Goal: Information Seeking & Learning: Learn about a topic

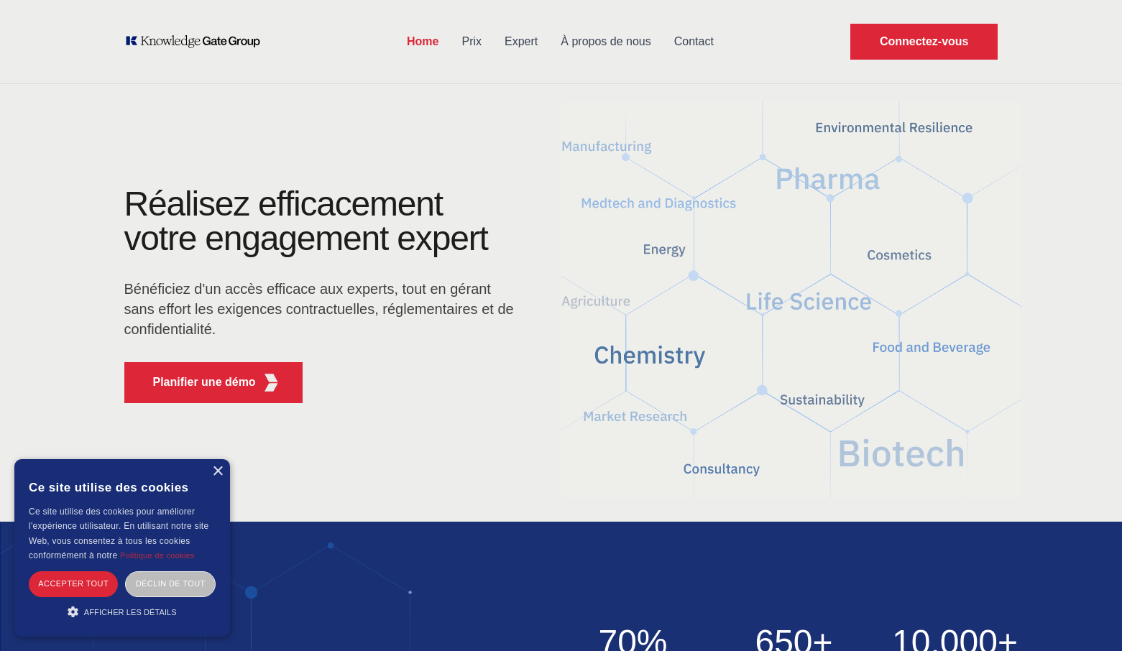
click at [466, 42] on link "Prix" at bounding box center [471, 41] width 43 height 37
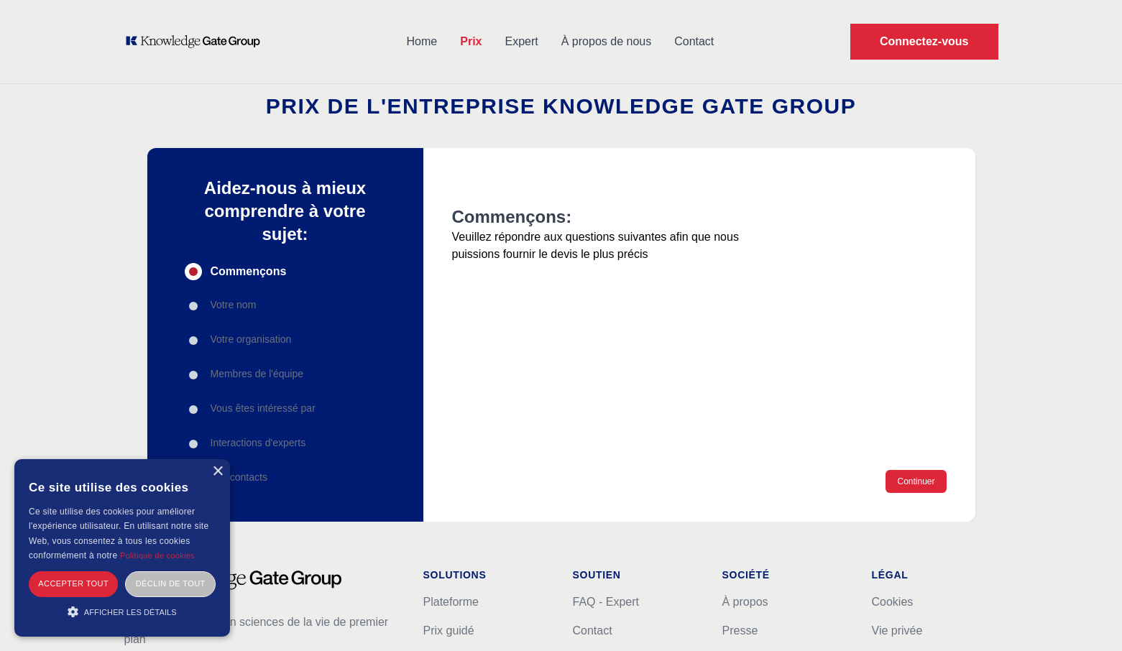
click at [512, 41] on link "Expert" at bounding box center [522, 41] width 56 height 37
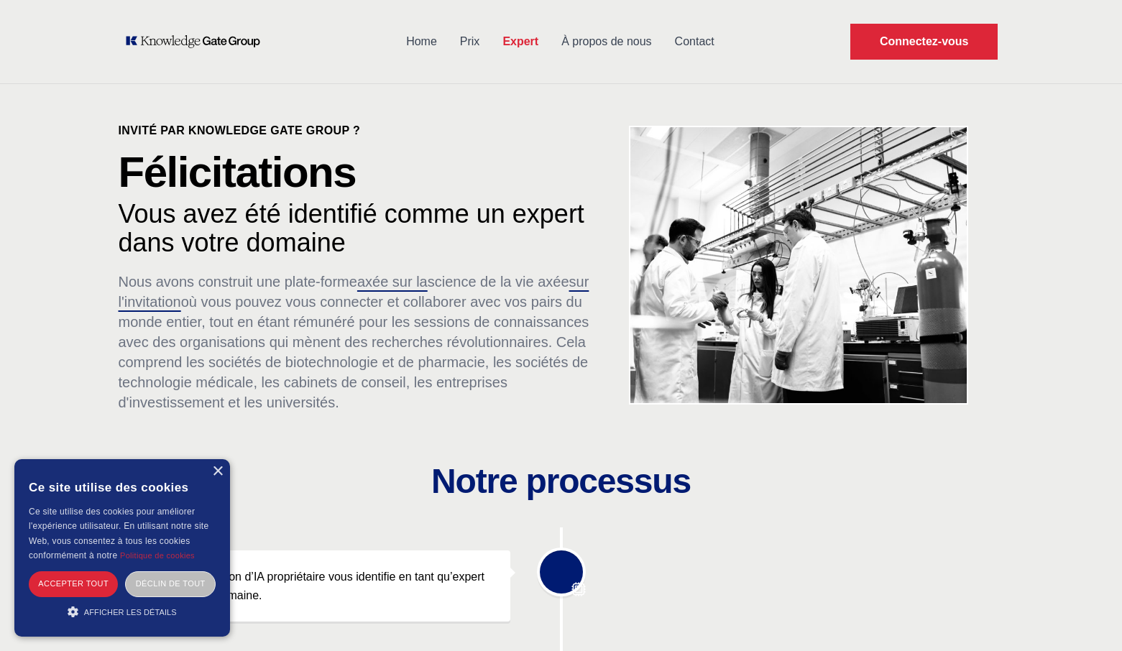
click at [602, 50] on link "À propos de nous" at bounding box center [606, 41] width 113 height 37
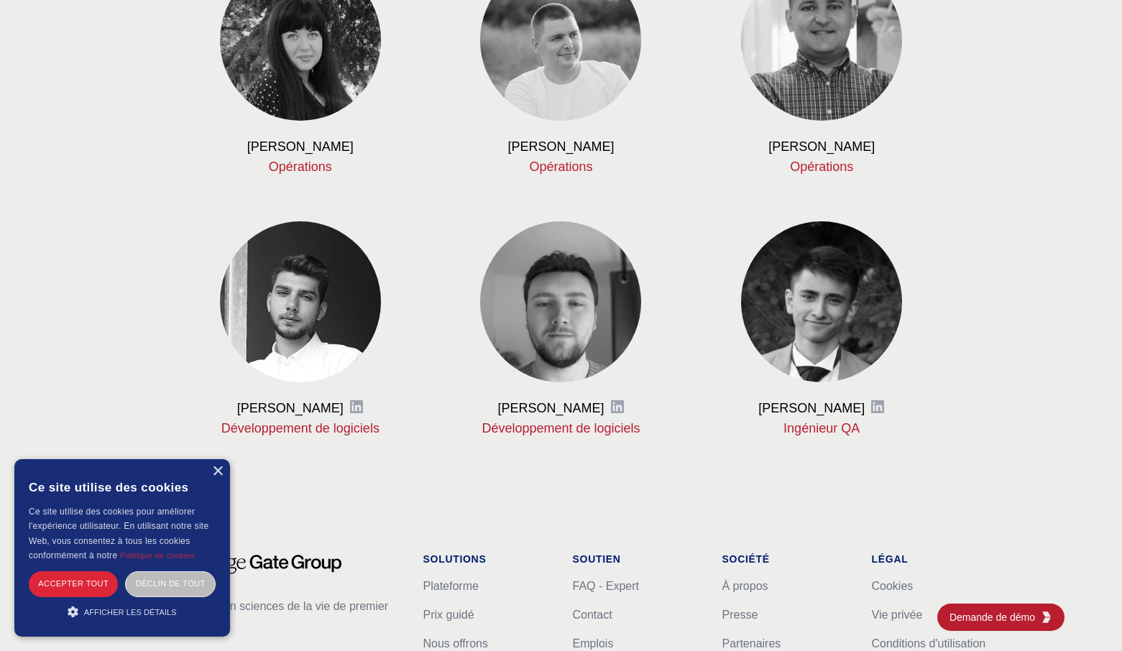
scroll to position [1626, 0]
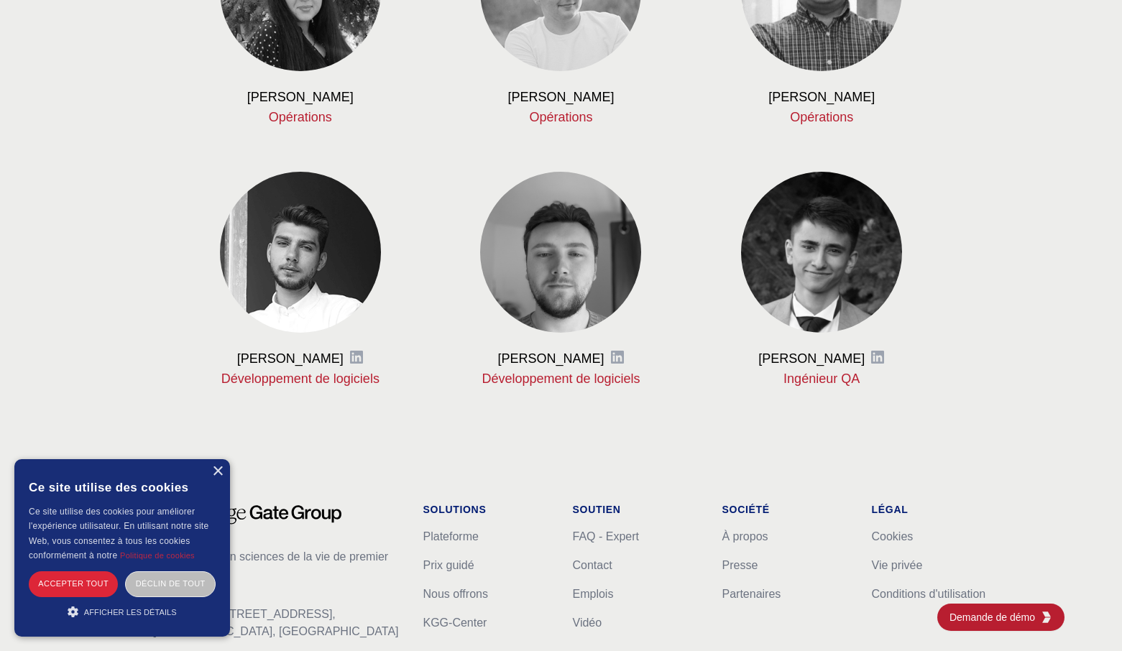
drag, startPoint x: 500, startPoint y: 359, endPoint x: 601, endPoint y: 362, distance: 100.6
click at [601, 362] on h3 "[PERSON_NAME]" at bounding box center [550, 358] width 106 height 17
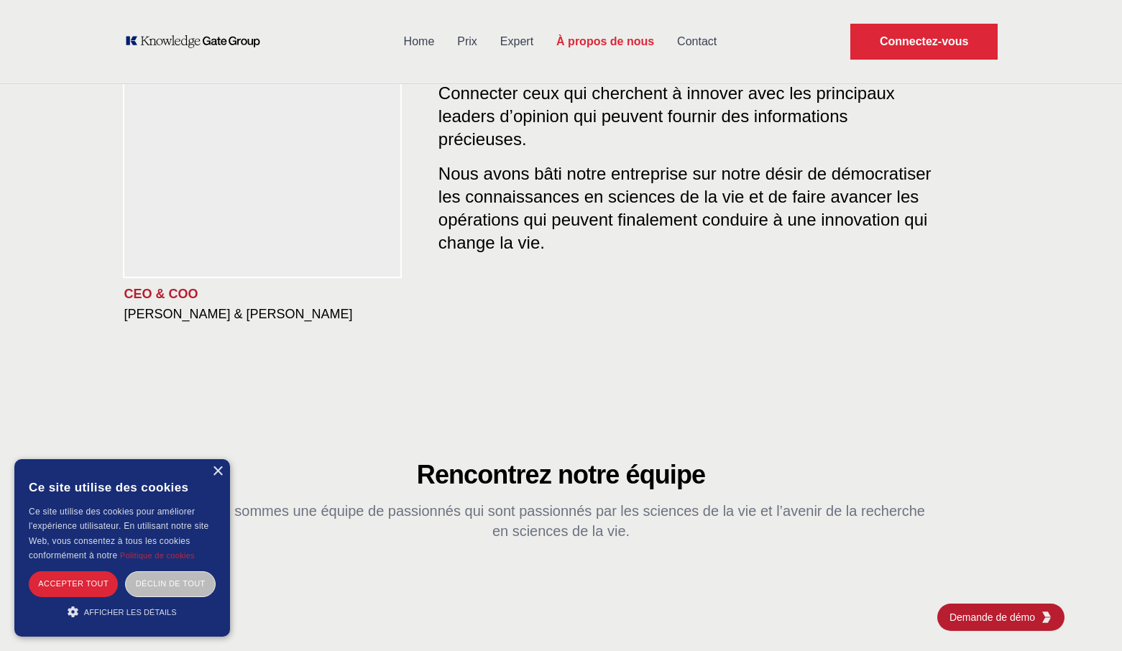
scroll to position [0, 0]
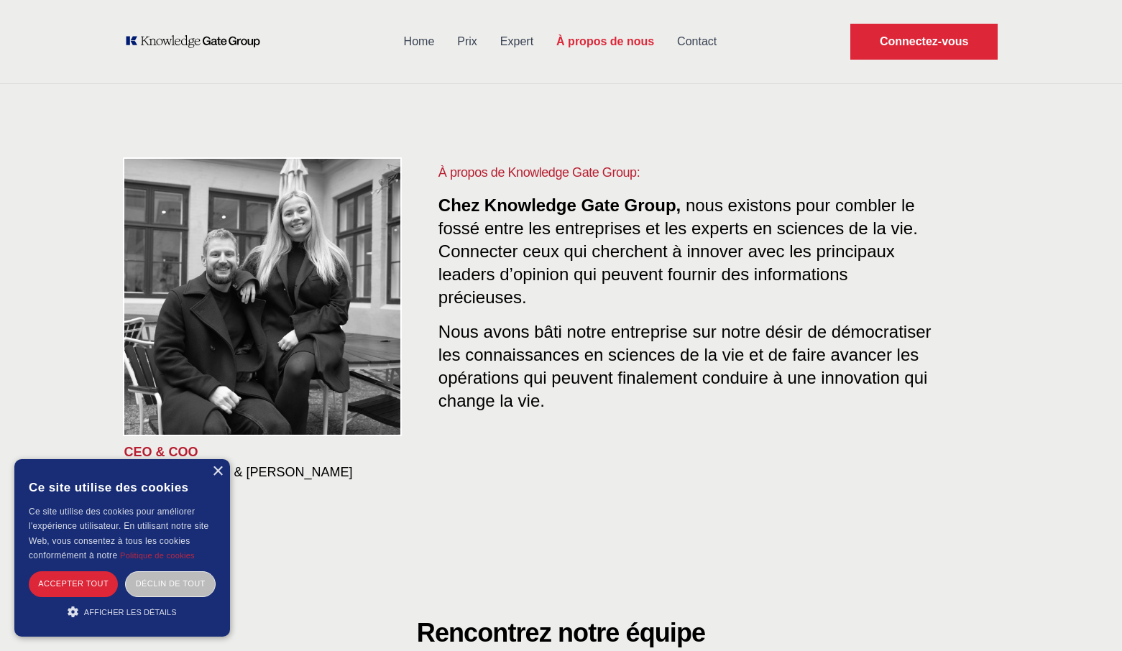
click at [698, 43] on link "Contact" at bounding box center [697, 41] width 63 height 37
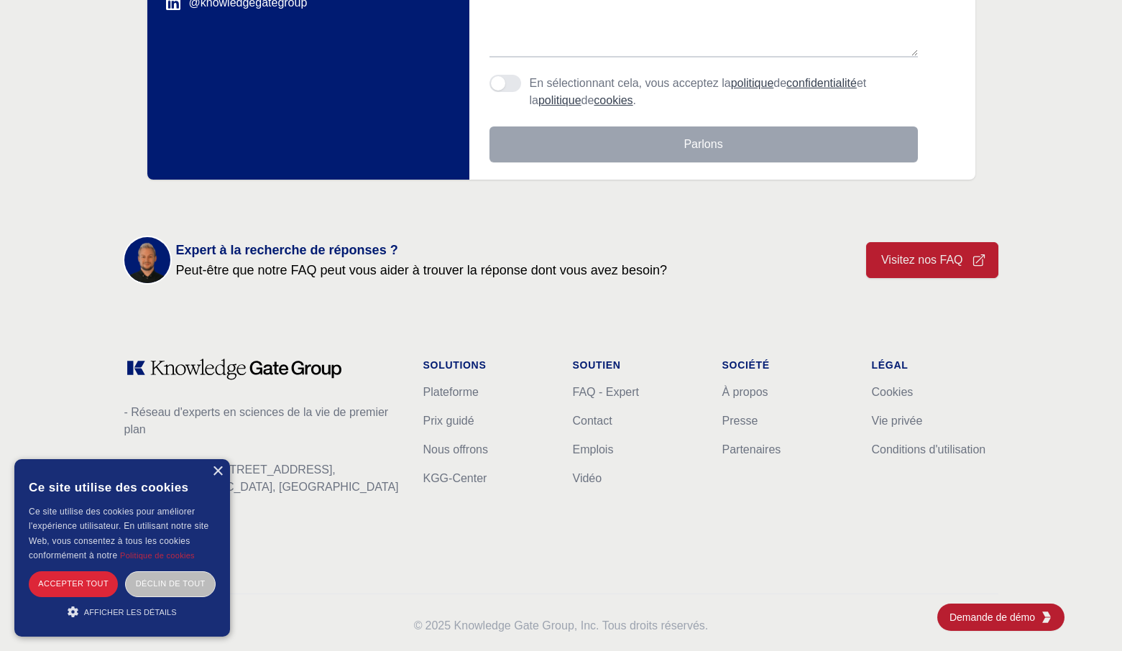
scroll to position [479, 0]
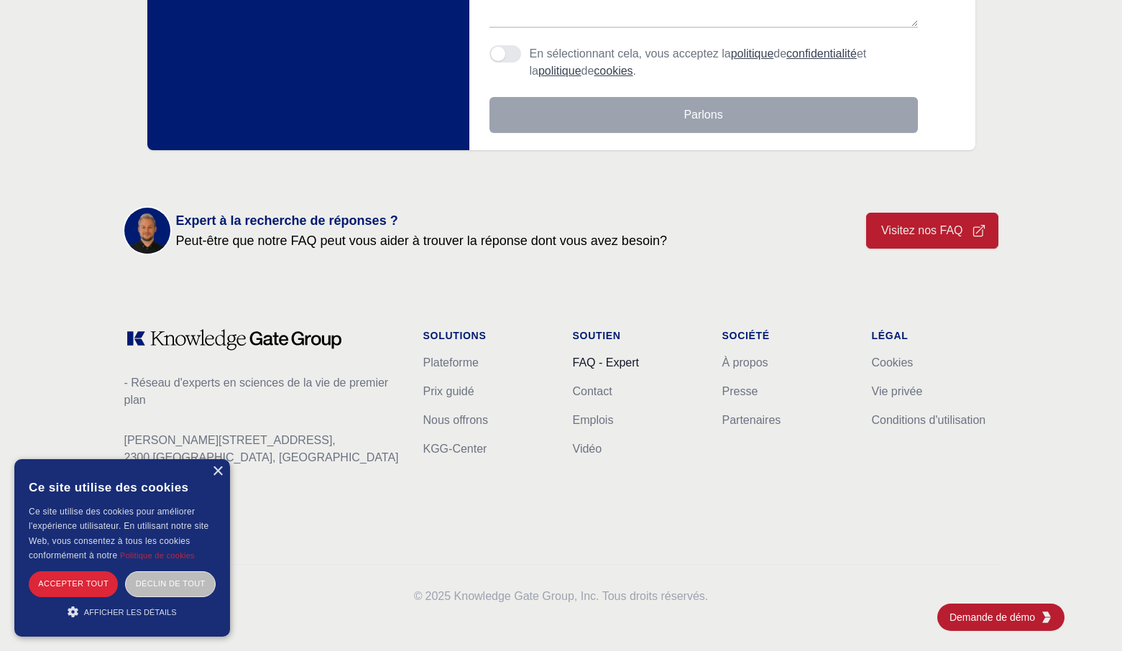
click at [592, 369] on link "FAQ - Expert" at bounding box center [606, 362] width 66 height 12
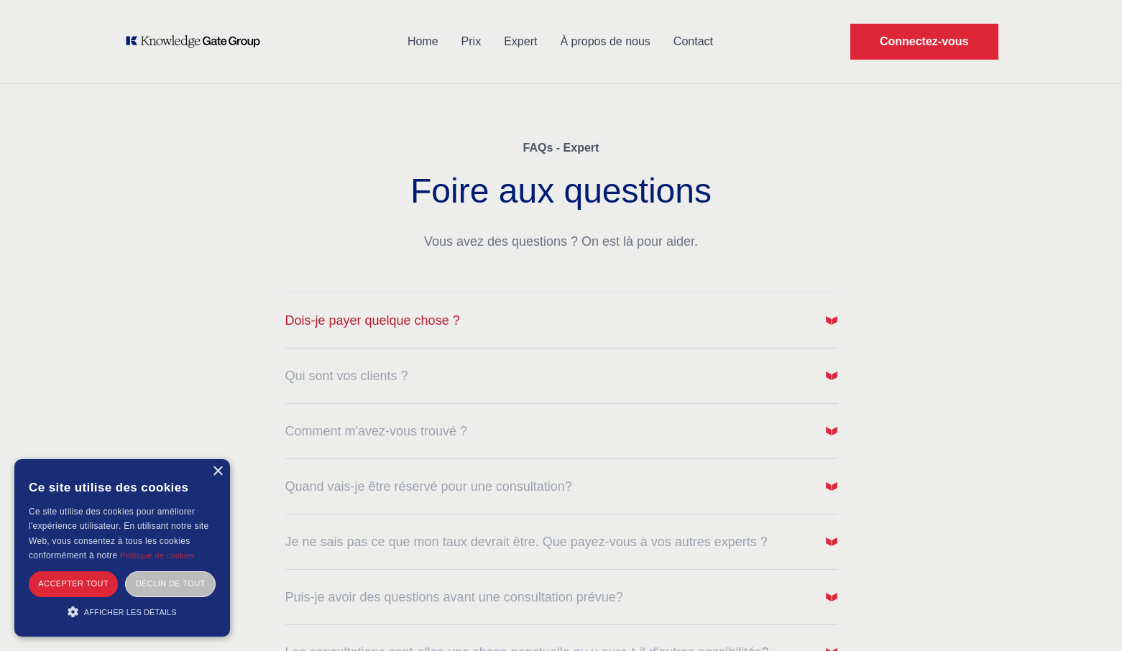
click at [822, 323] on button "Dois-je payer quelque chose ?" at bounding box center [561, 320] width 552 height 20
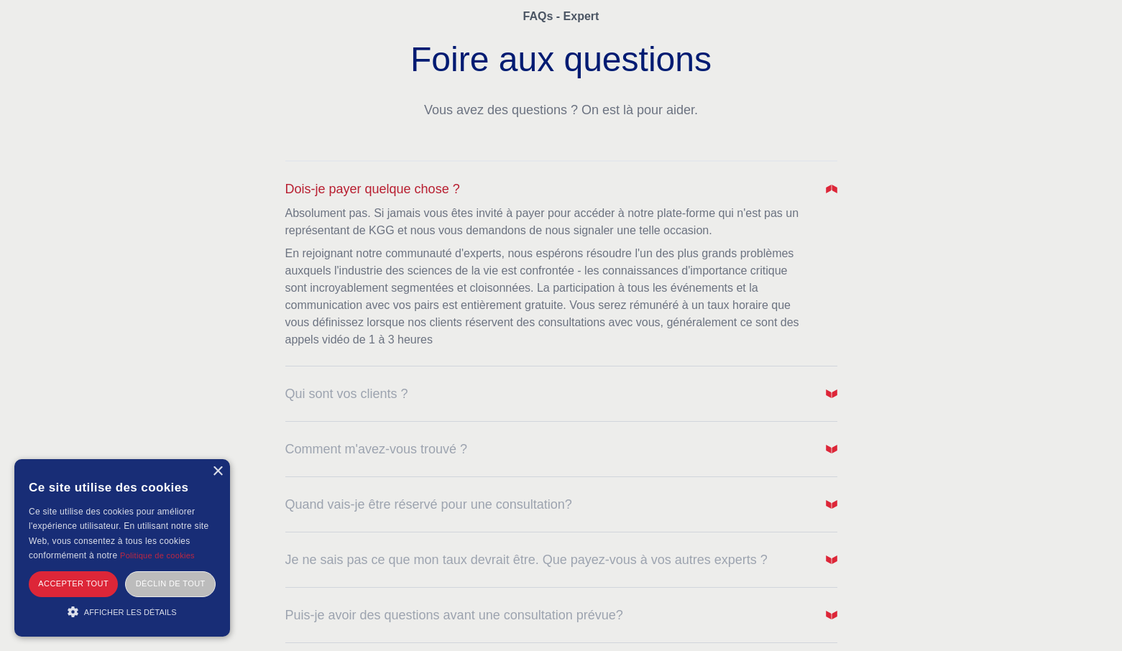
scroll to position [133, 0]
click at [829, 388] on img "button" at bounding box center [831, 392] width 11 height 11
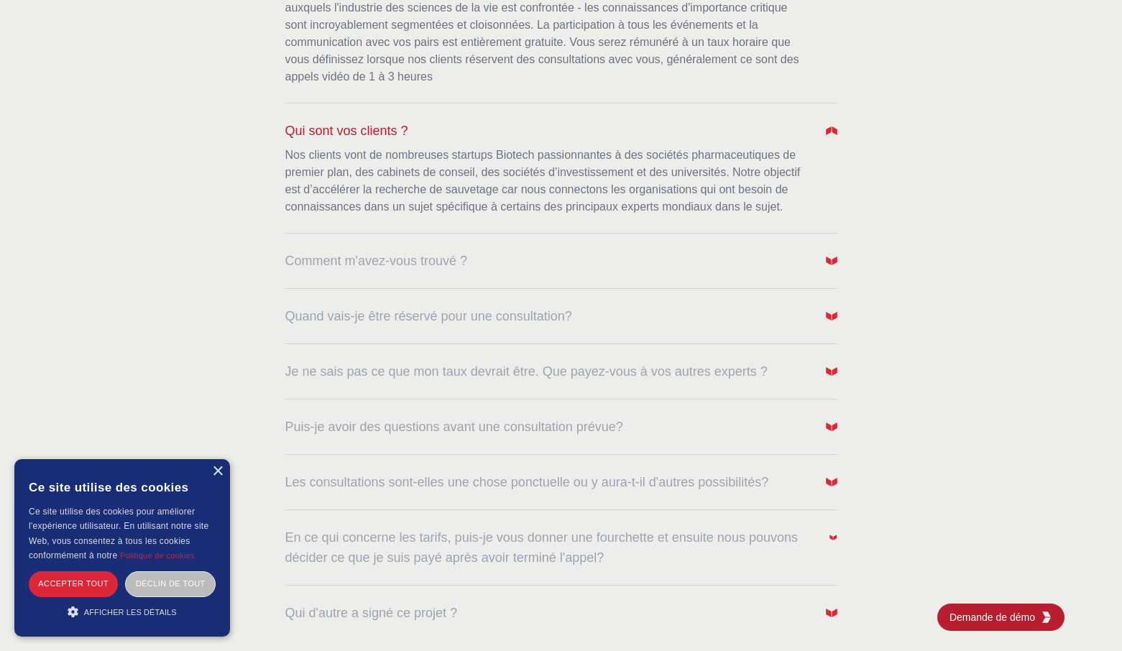
scroll to position [398, 0]
click at [830, 252] on img "button" at bounding box center [831, 257] width 11 height 11
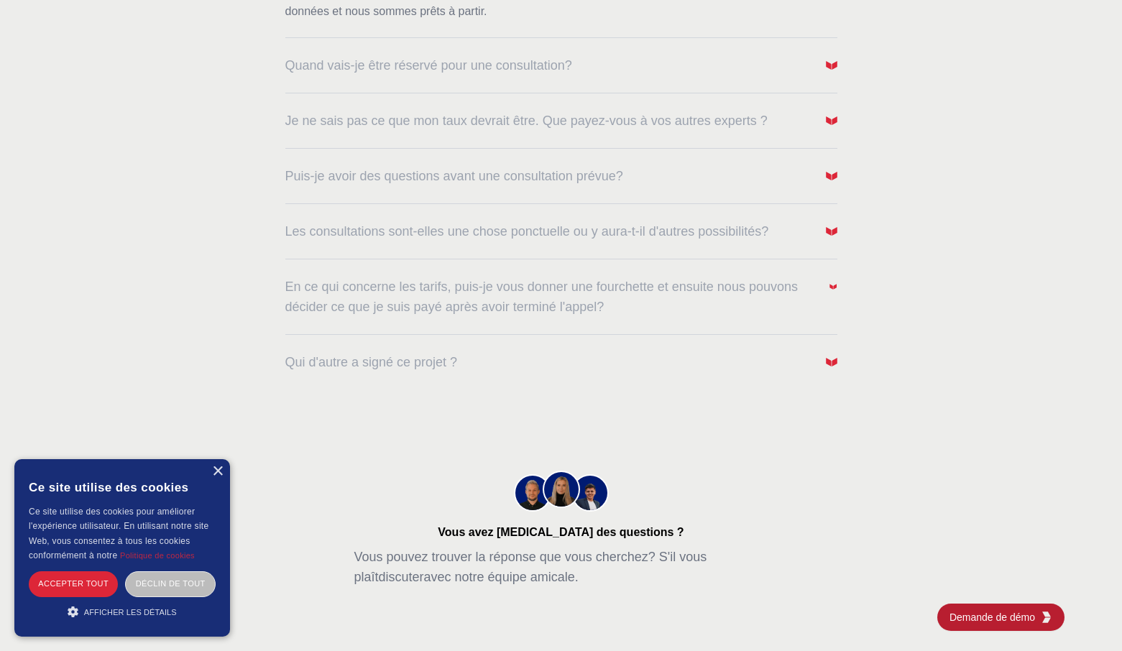
scroll to position [755, 0]
click at [837, 363] on img "button" at bounding box center [831, 361] width 11 height 11
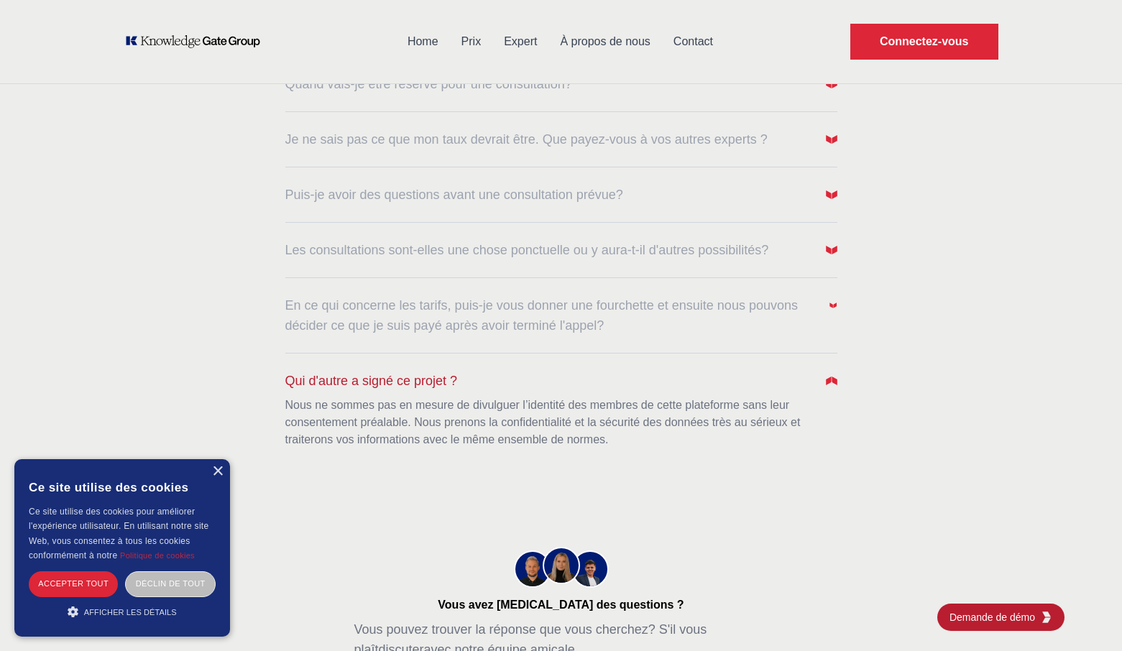
scroll to position [735, 0]
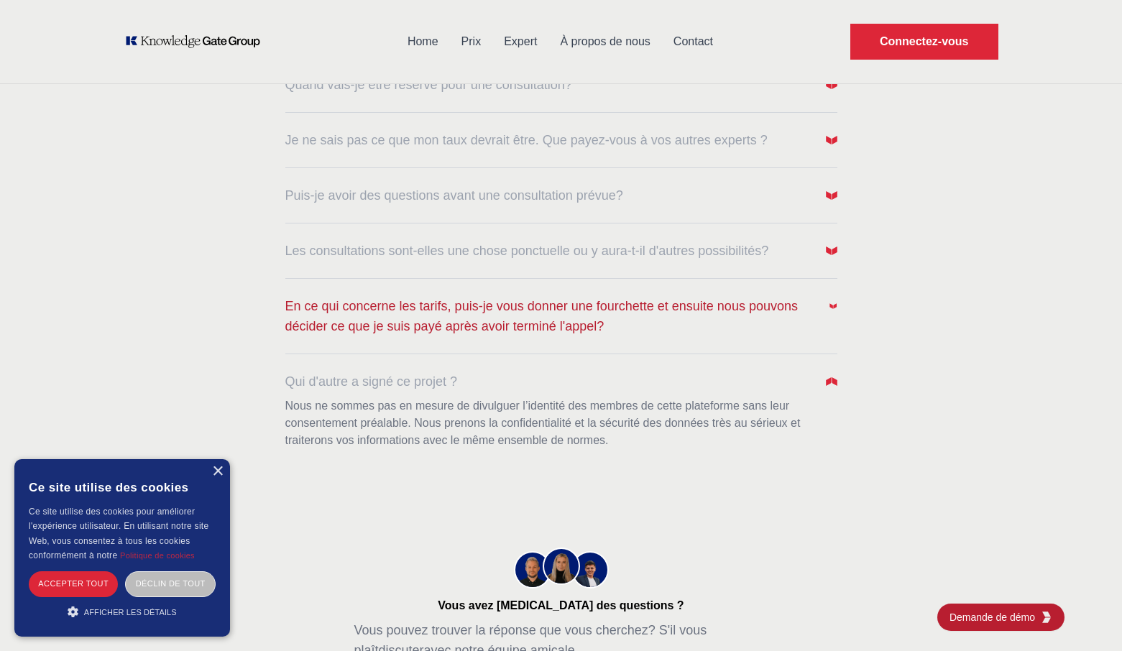
click at [834, 323] on button "En ce qui concerne les tarifs, puis-je vous donner une fourchette et ensuite no…" at bounding box center [561, 316] width 552 height 40
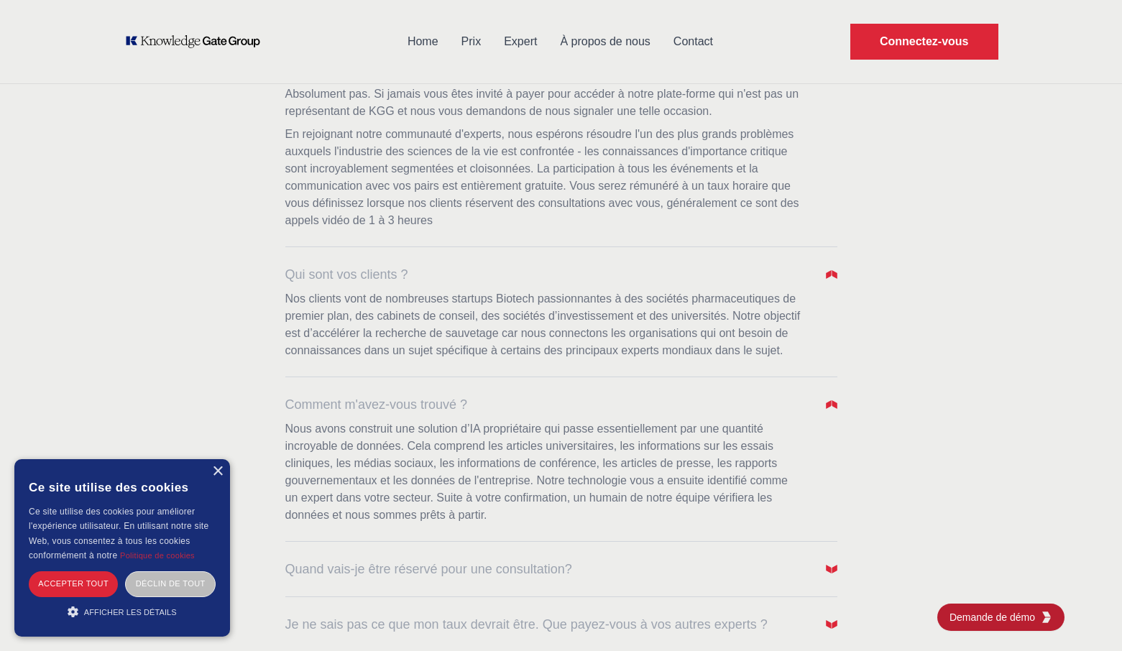
scroll to position [0, 0]
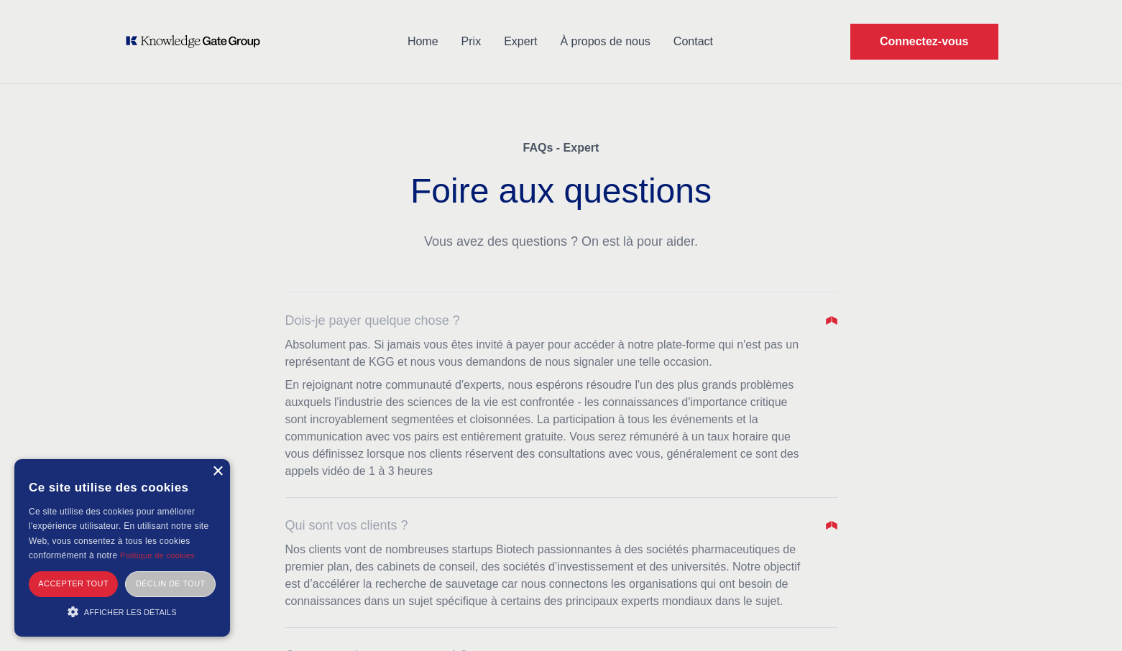
click at [217, 471] on div "×" at bounding box center [217, 471] width 11 height 11
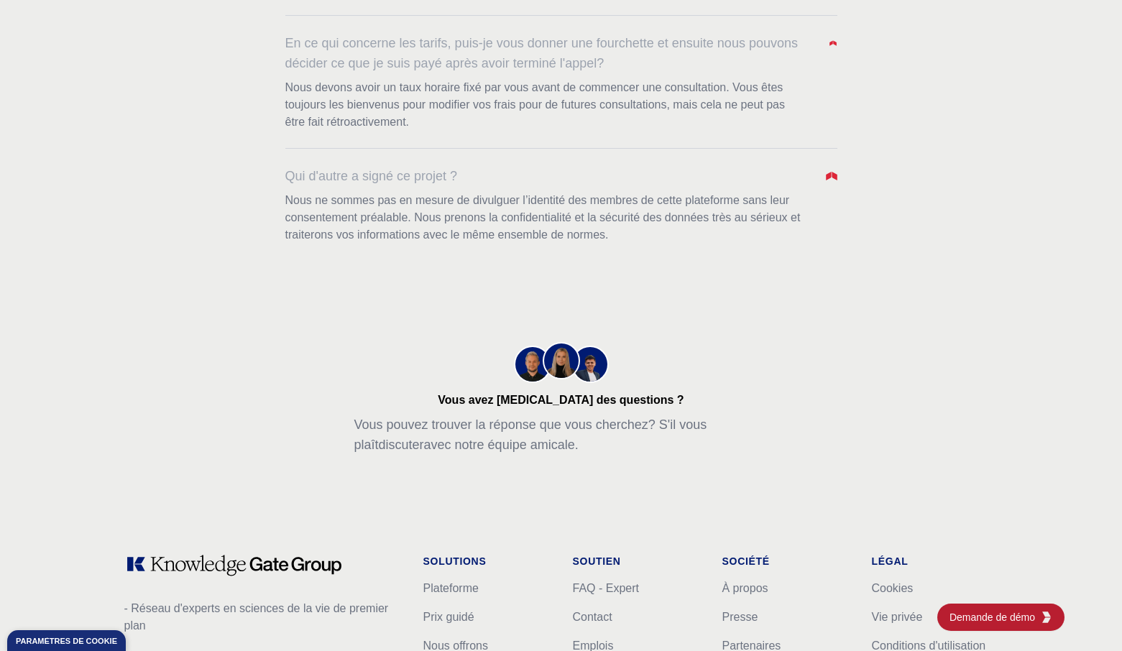
scroll to position [1224, 0]
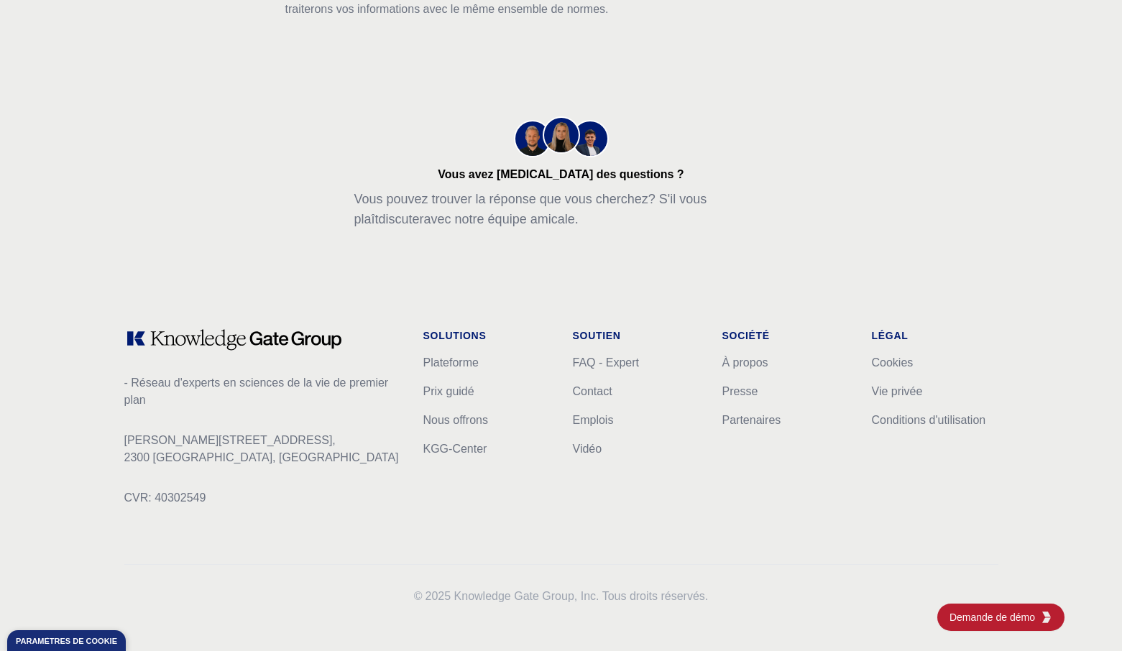
drag, startPoint x: 351, startPoint y: 344, endPoint x: 213, endPoint y: 340, distance: 137.3
click at [213, 340] on div "- Réseau d'experts en sciences de la vie de premier plan [PERSON_NAME][STREET_A…" at bounding box center [262, 428] width 276 height 201
drag, startPoint x: 456, startPoint y: 596, endPoint x: 573, endPoint y: 593, distance: 117.2
click at [573, 593] on p "© 2025 Knowledge Gate Group, Inc. Tous droits réservés." at bounding box center [561, 596] width 874 height 17
copy p "Knowledge Gate Group"
